Goal: Share content

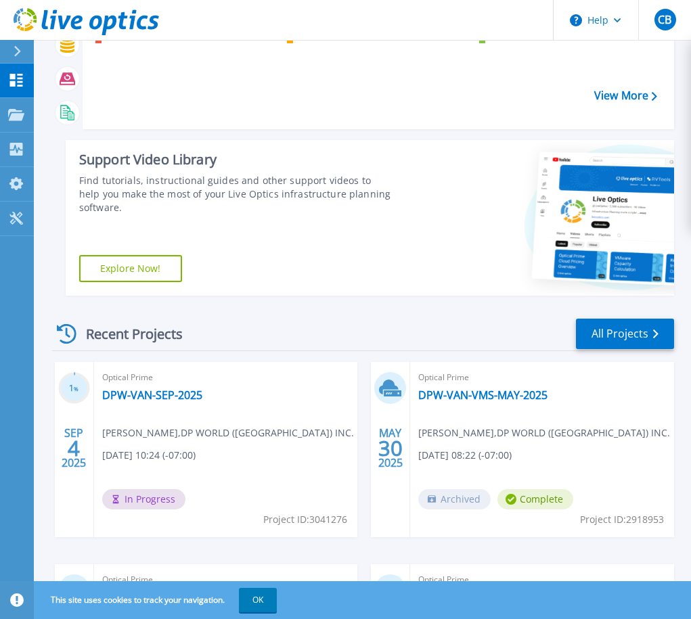
scroll to position [129, 0]
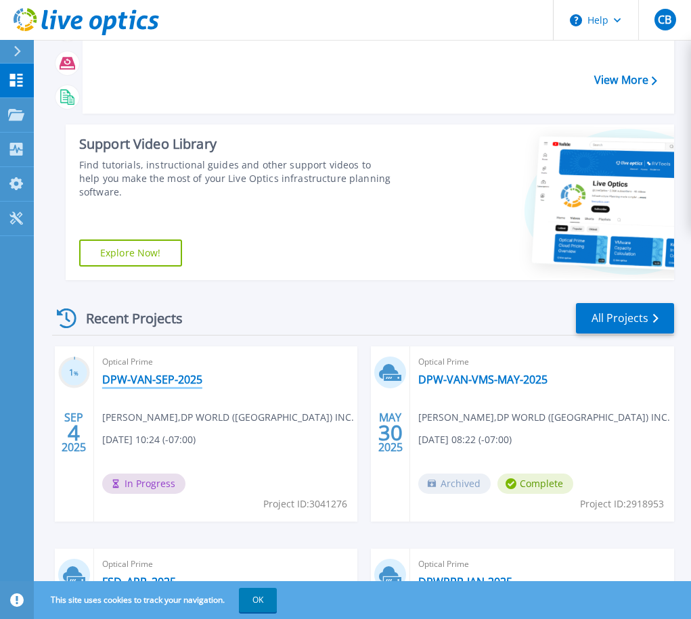
click at [155, 378] on link "DPW-VAN-SEP-2025" at bounding box center [152, 380] width 100 height 14
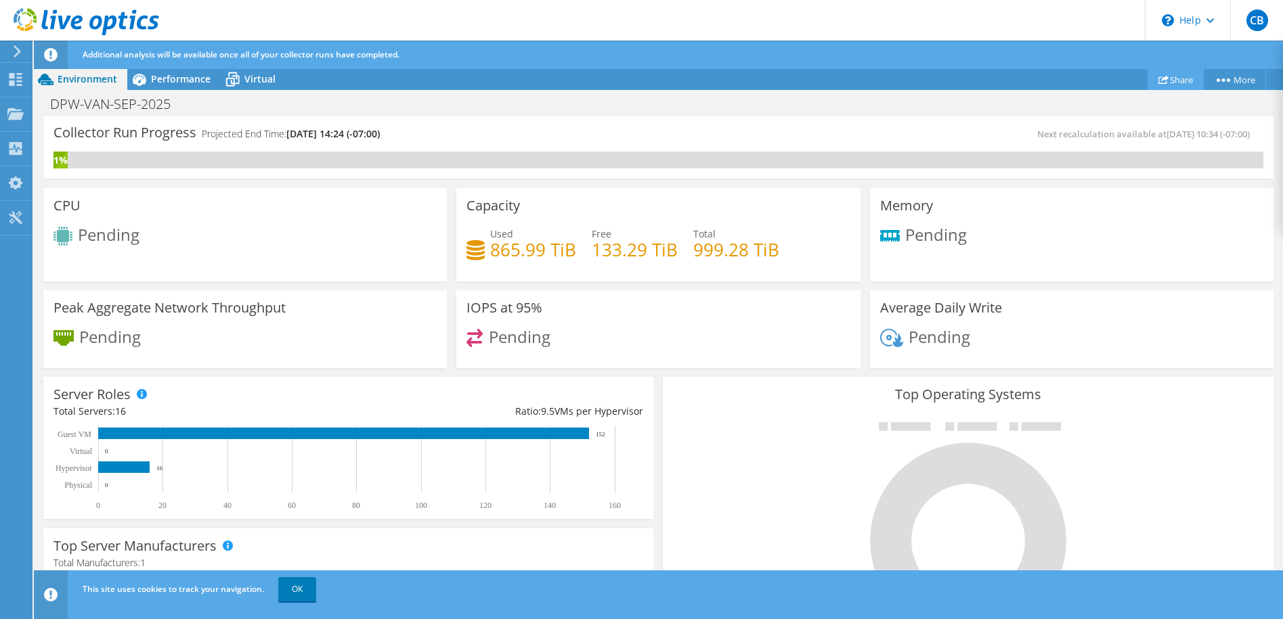
click at [701, 77] on link "Share" at bounding box center [1175, 79] width 56 height 21
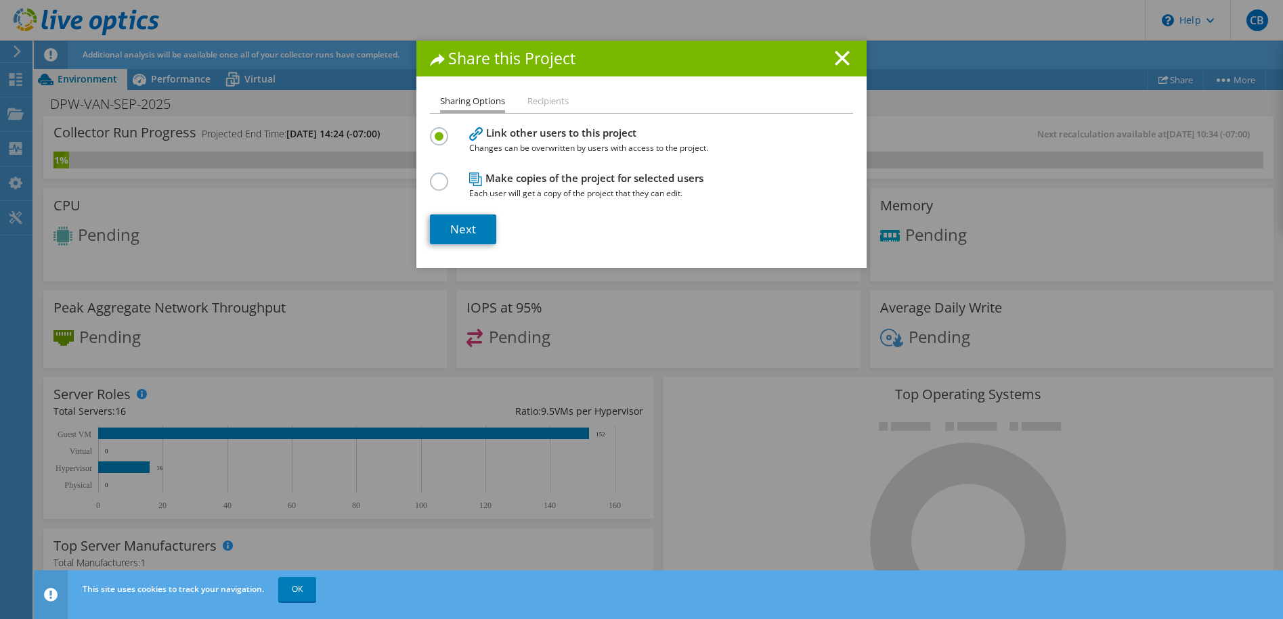
click at [541, 104] on li "Recipients" at bounding box center [547, 101] width 41 height 17
click at [466, 225] on link "Next" at bounding box center [463, 230] width 66 height 30
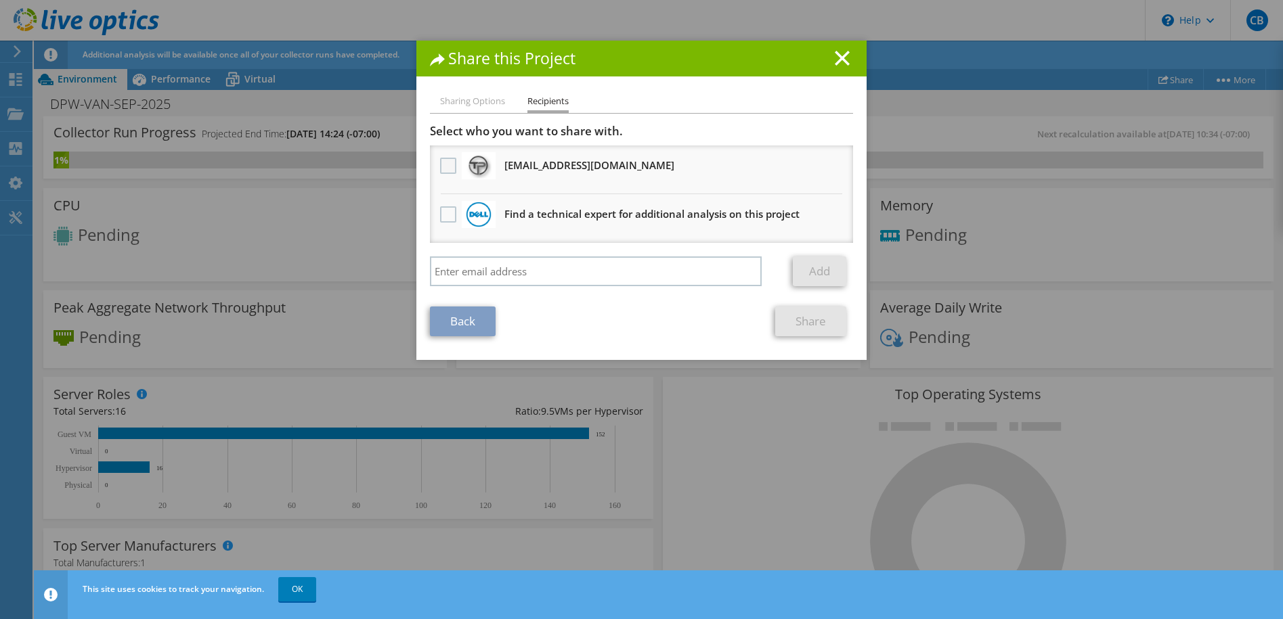
click at [446, 164] on label at bounding box center [450, 166] width 20 height 16
click at [0, 0] on input "checkbox" at bounding box center [0, 0] width 0 height 0
click at [701, 319] on link "Share" at bounding box center [810, 322] width 71 height 30
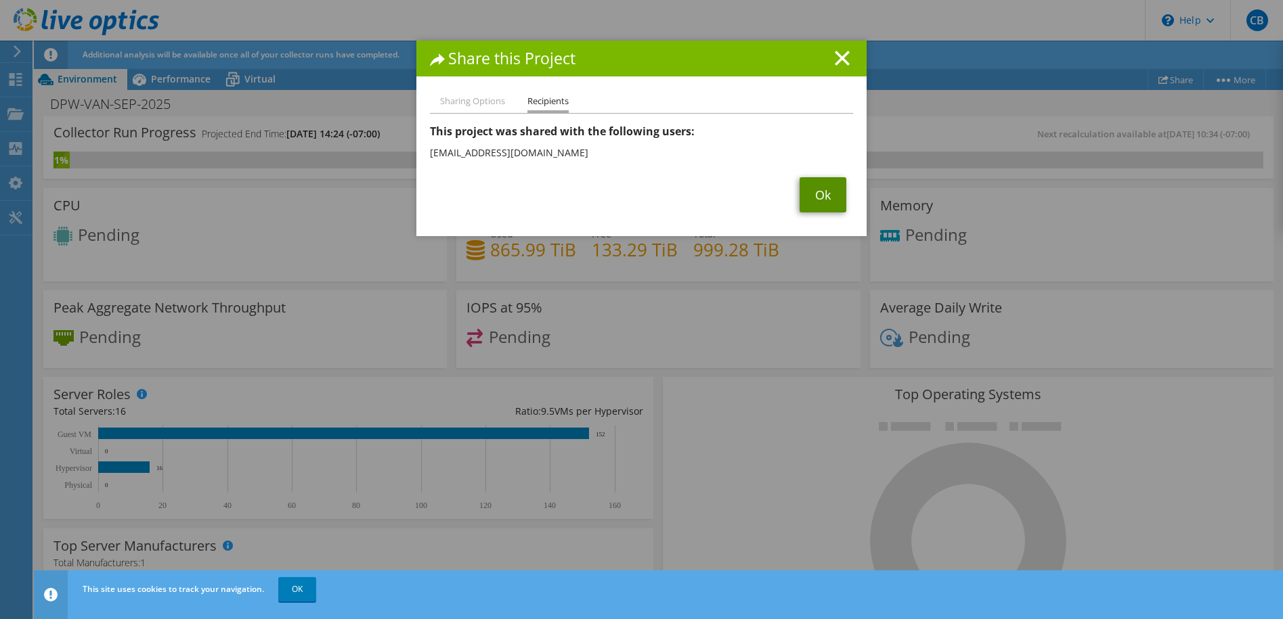
click at [701, 196] on link "Ok" at bounding box center [822, 194] width 47 height 35
